Goal: Task Accomplishment & Management: Complete application form

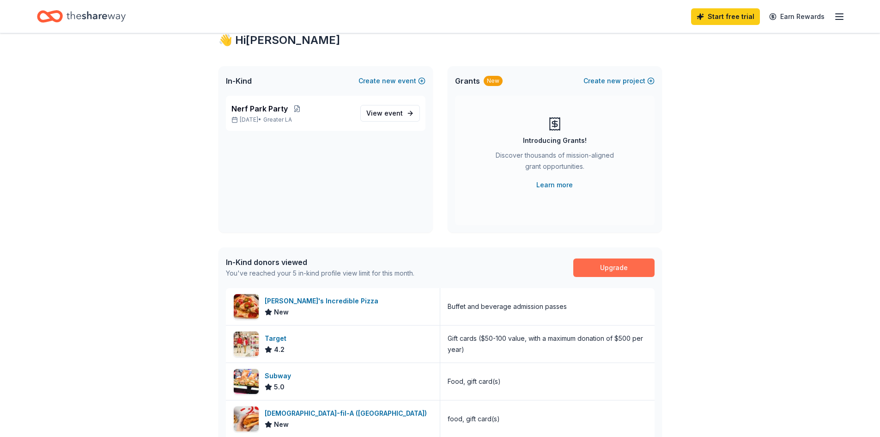
scroll to position [46, 0]
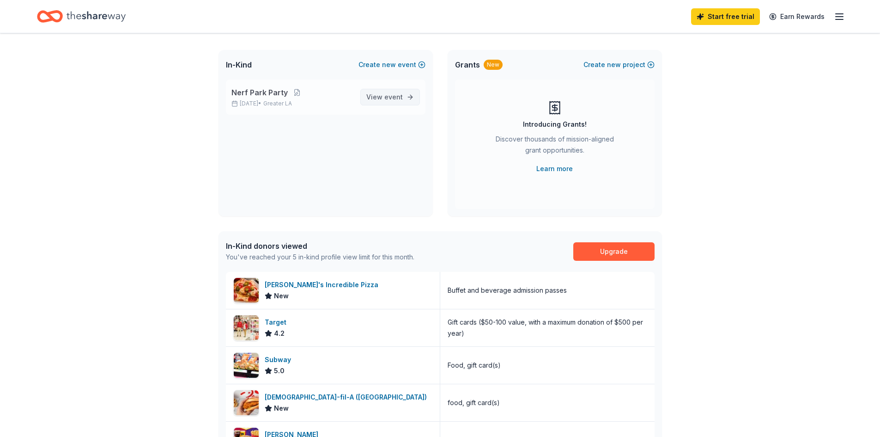
click at [389, 98] on span "event" at bounding box center [393, 97] width 18 height 8
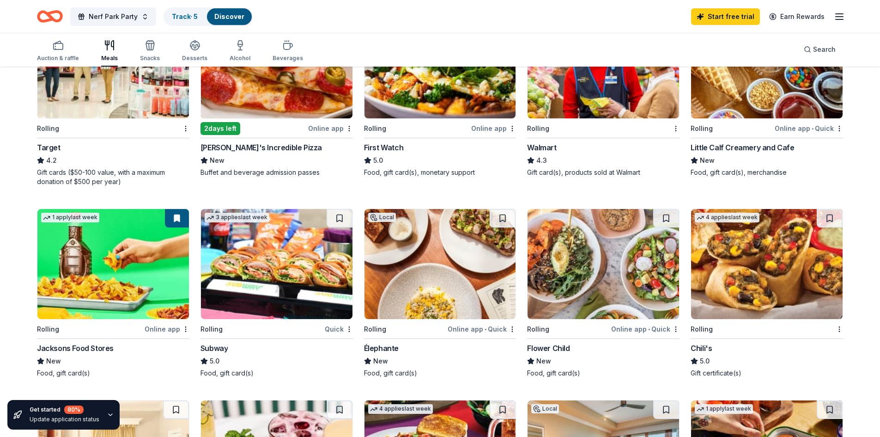
scroll to position [370, 0]
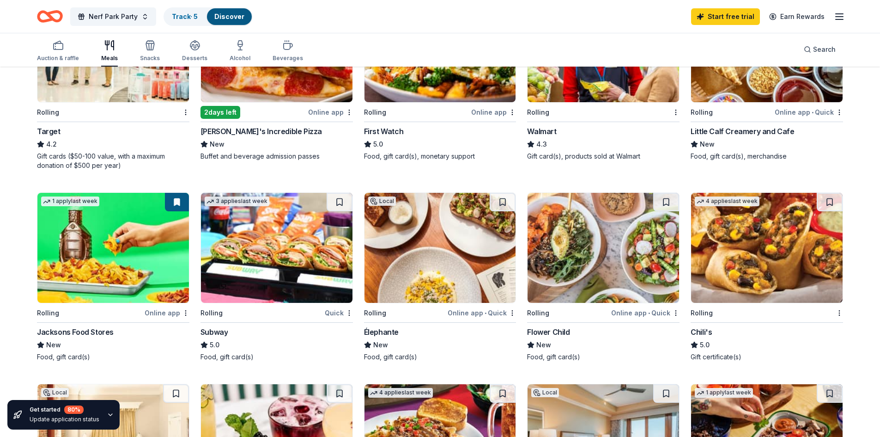
click at [286, 279] on img at bounding box center [277, 248] width 152 height 110
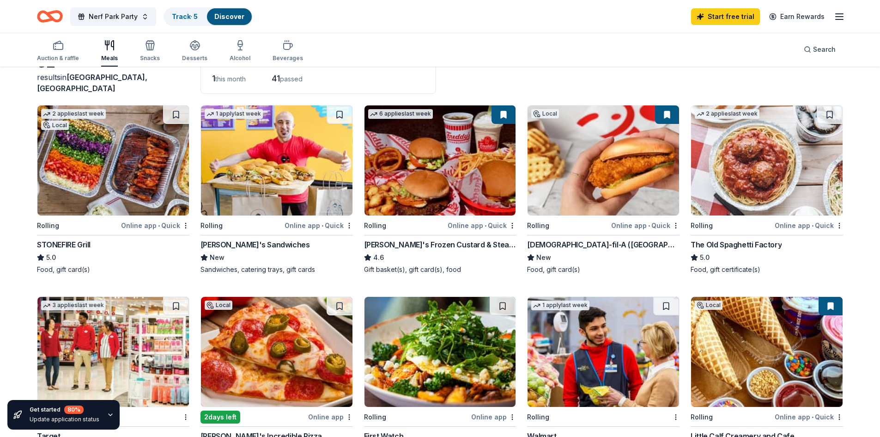
scroll to position [0, 0]
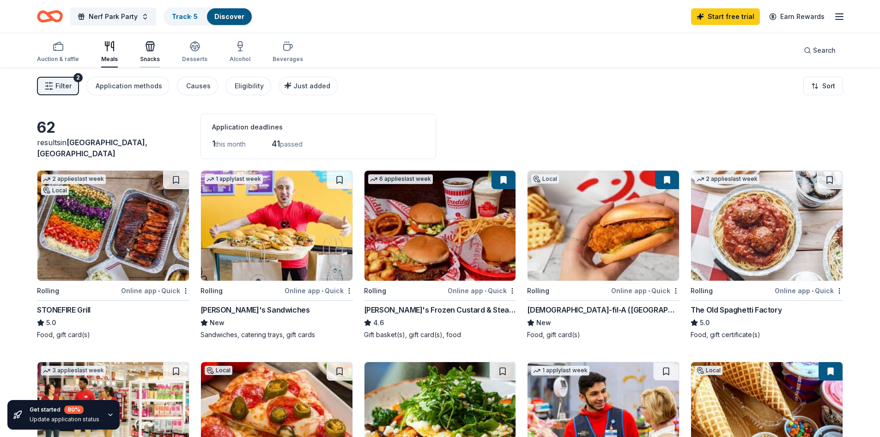
click at [147, 37] on div "Auction & raffle Meals Snacks Desserts Alcohol Beverages Search" at bounding box center [440, 50] width 806 height 34
click at [155, 49] on div "button" at bounding box center [150, 46] width 20 height 11
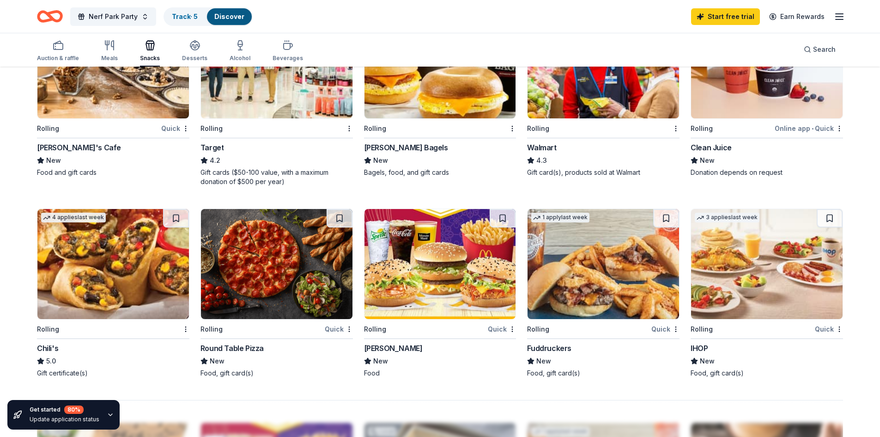
scroll to position [554, 0]
click at [288, 285] on img at bounding box center [277, 263] width 152 height 110
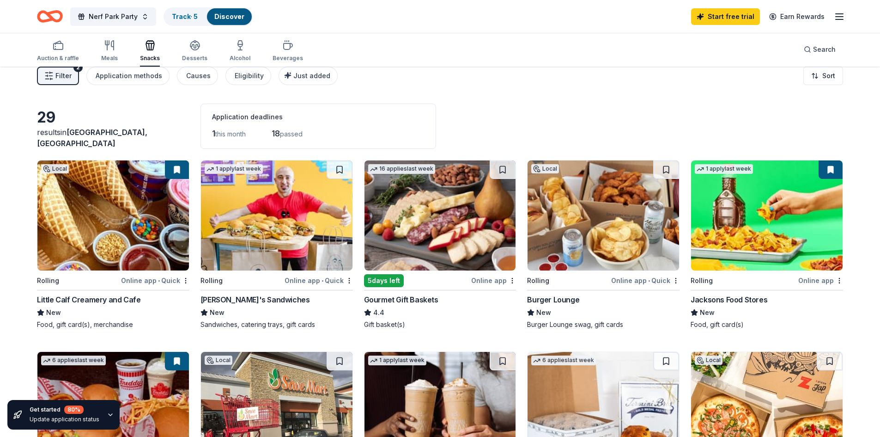
scroll to position [0, 0]
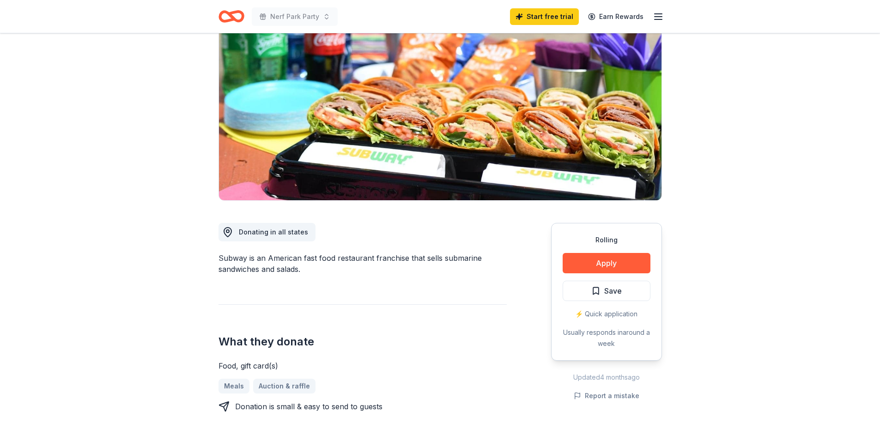
scroll to position [92, 0]
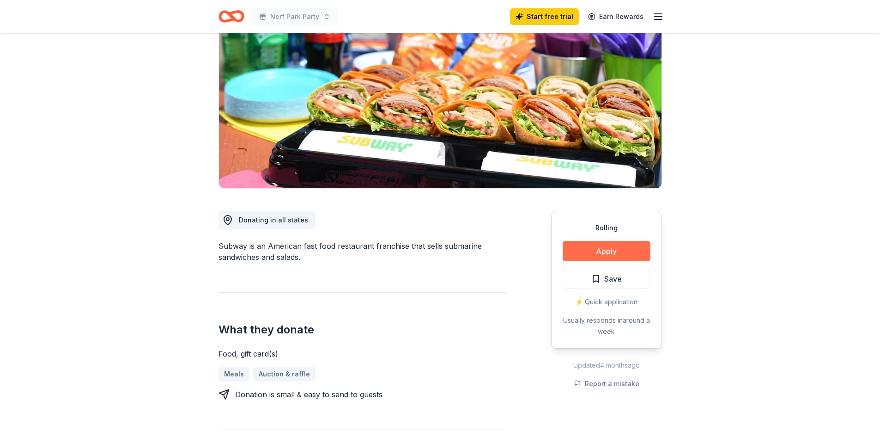
click at [610, 250] on button "Apply" at bounding box center [607, 251] width 88 height 20
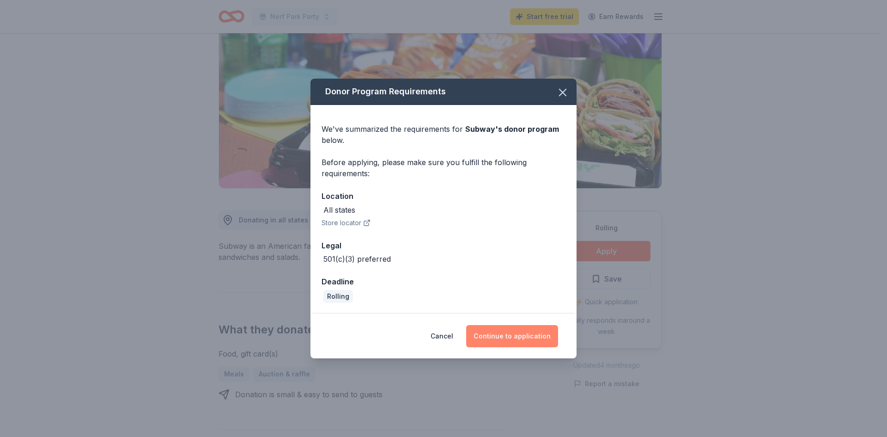
click at [501, 331] on button "Continue to application" at bounding box center [512, 336] width 92 height 22
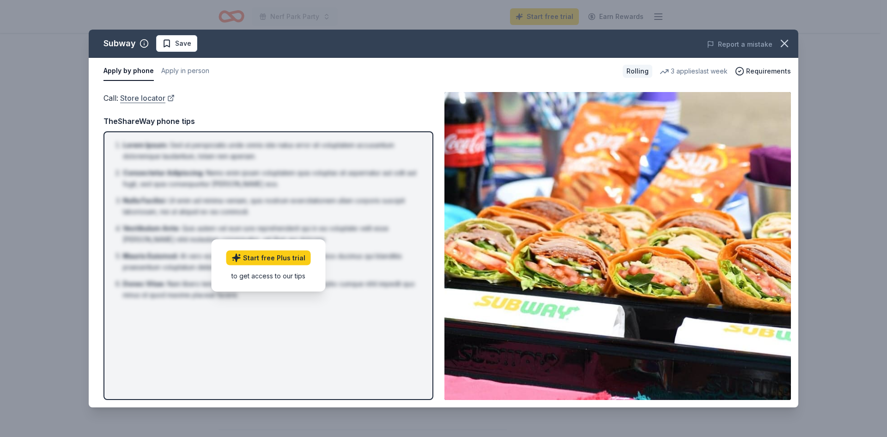
click at [141, 97] on link "Store locator" at bounding box center [147, 98] width 55 height 12
click at [783, 43] on icon "button" at bounding box center [784, 43] width 13 height 13
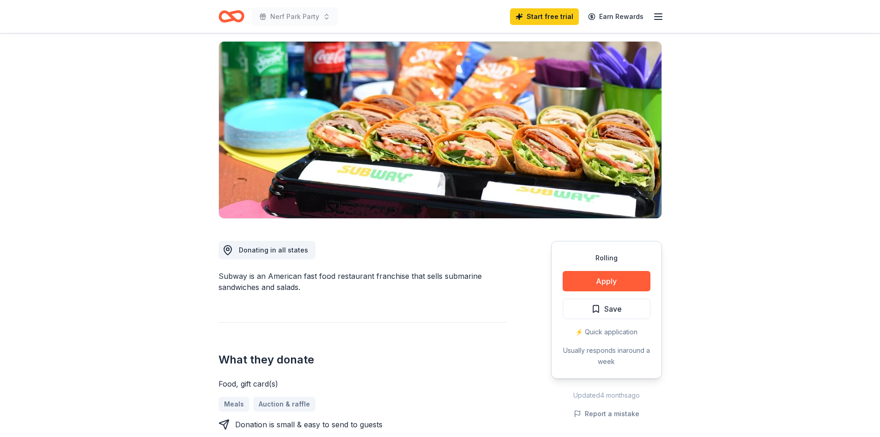
scroll to position [46, 0]
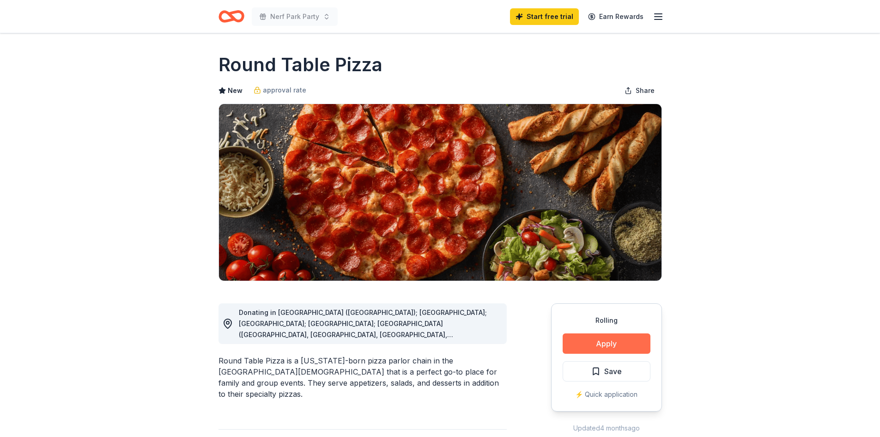
click at [626, 347] on button "Apply" at bounding box center [607, 343] width 88 height 20
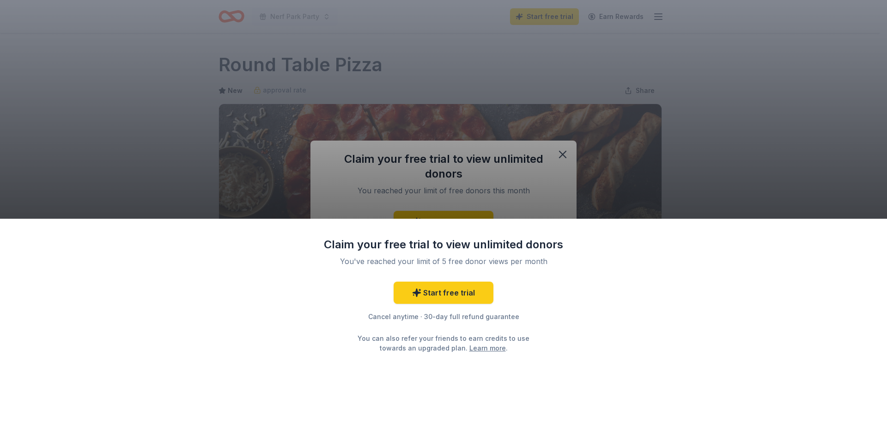
click at [560, 152] on div "Claim your free trial to view unlimited donors You've reached your limit of 5 f…" at bounding box center [443, 218] width 887 height 437
